Goal: Information Seeking & Learning: Learn about a topic

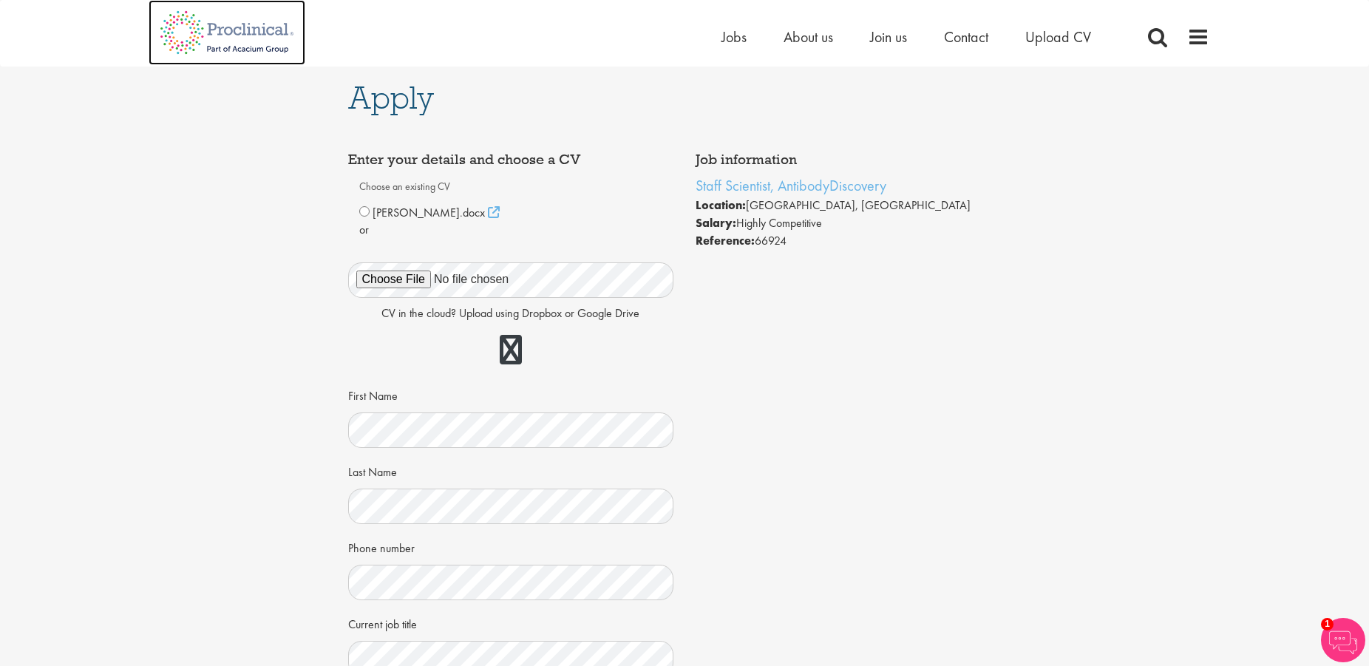
click at [218, 30] on img at bounding box center [227, 32] width 157 height 65
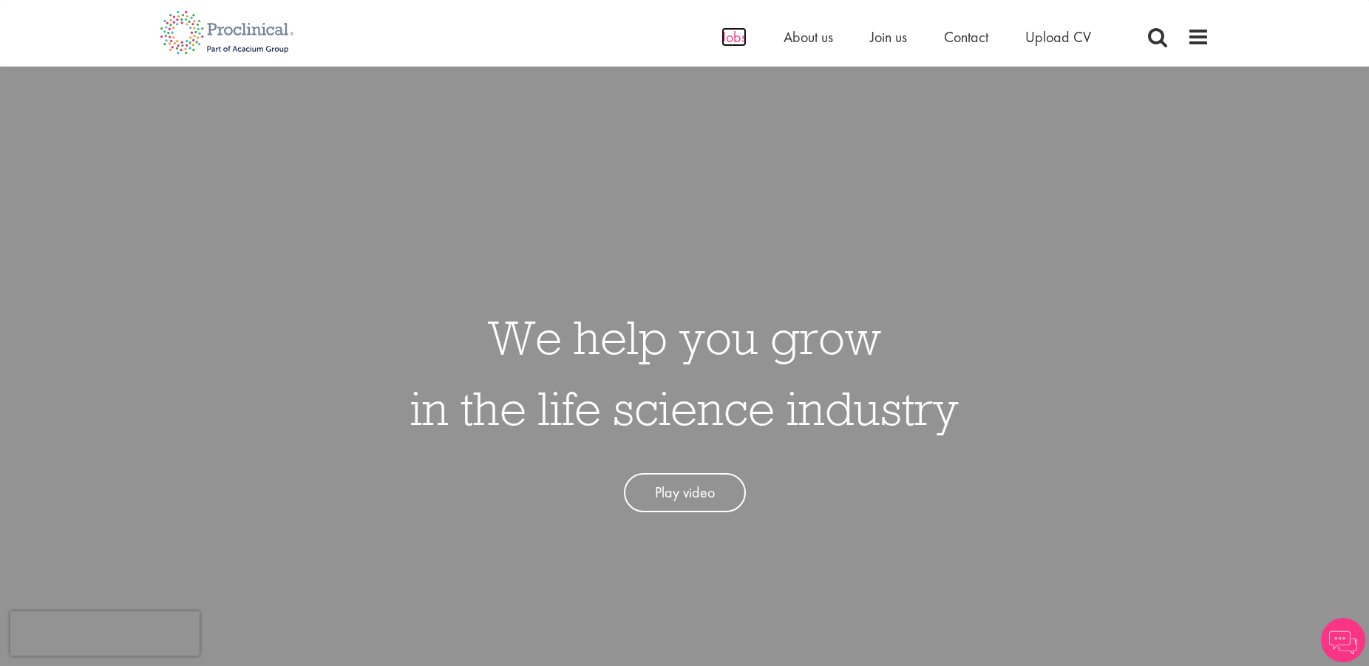
click at [729, 36] on span "Jobs" at bounding box center [733, 36] width 25 height 19
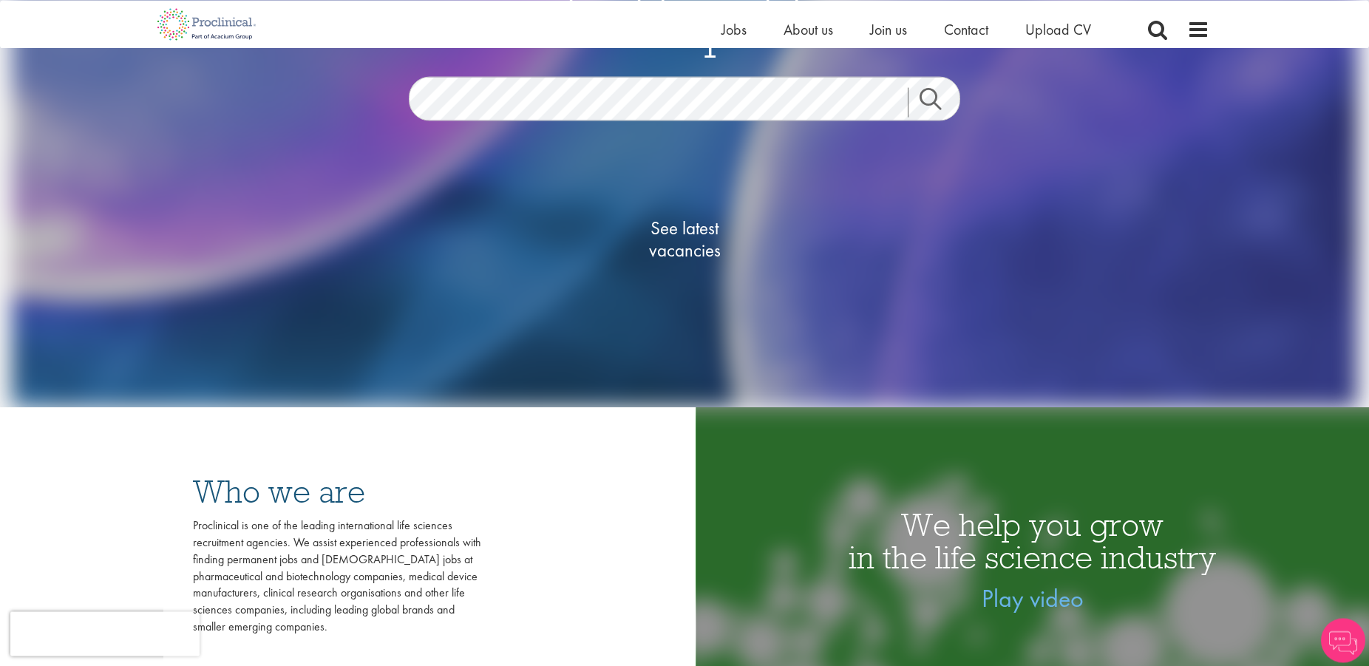
scroll to position [302, 0]
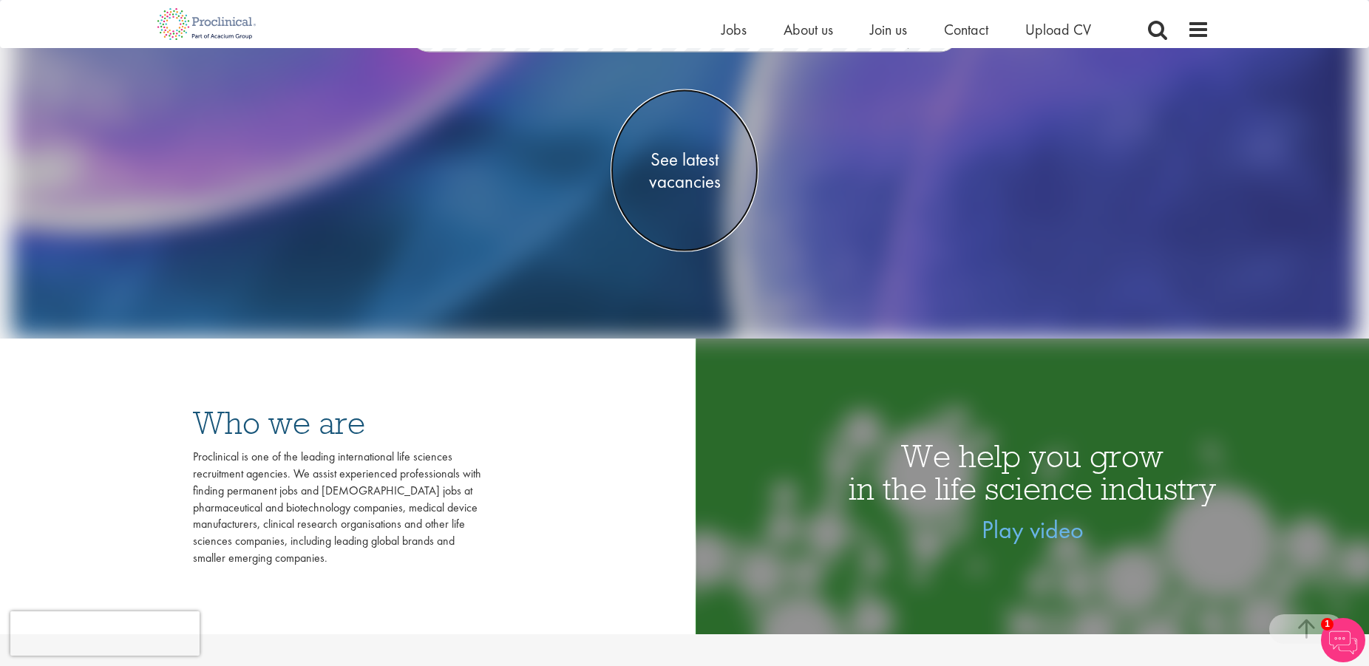
click at [702, 178] on span "See latest vacancies" at bounding box center [685, 170] width 148 height 44
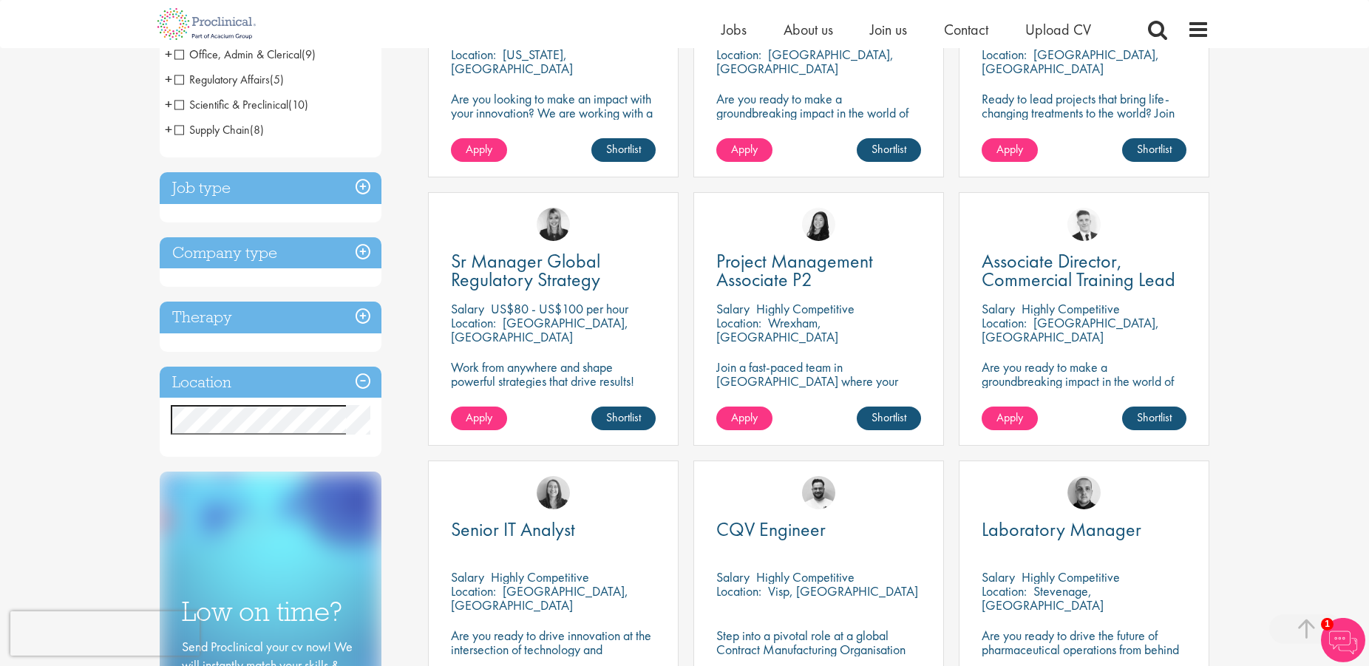
scroll to position [452, 0]
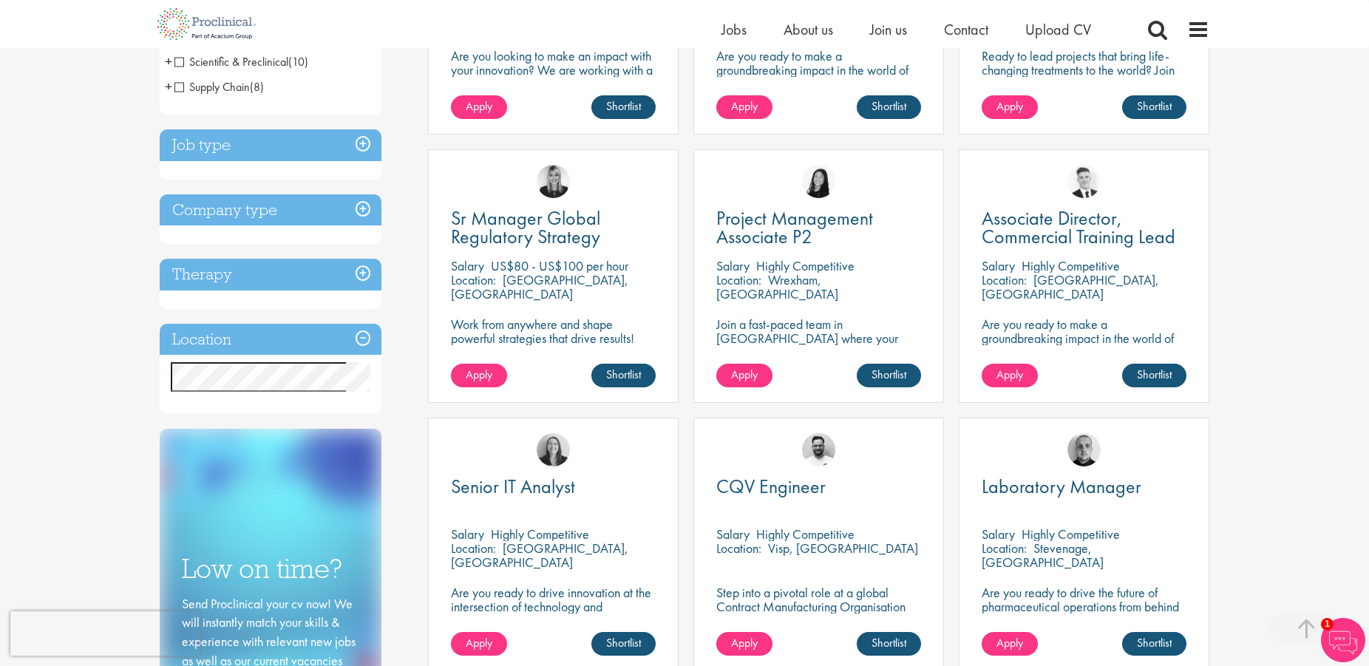
click at [300, 339] on h3 "Location" at bounding box center [271, 340] width 222 height 32
